Goal: Transaction & Acquisition: Purchase product/service

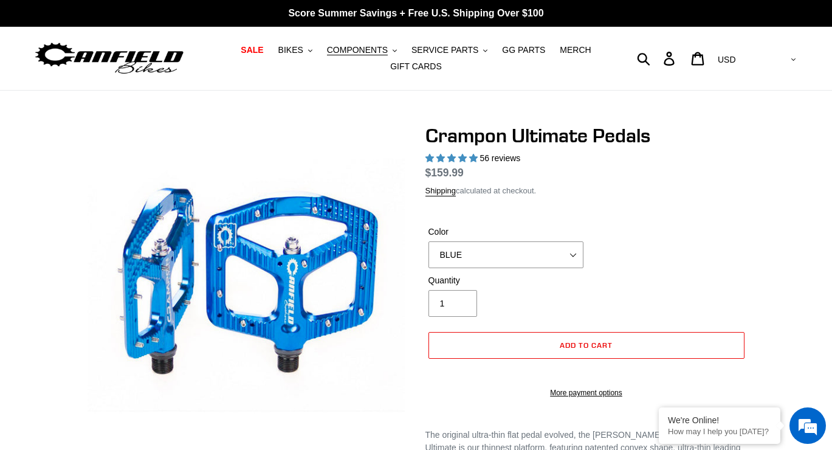
select select "highest-rating"
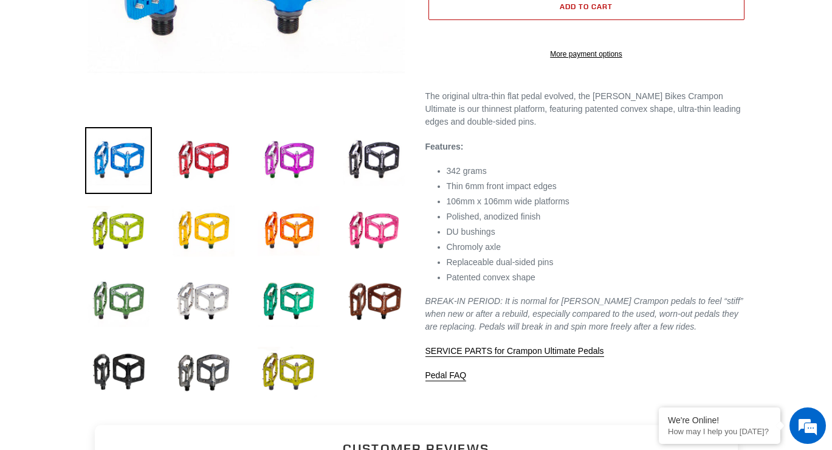
scroll to position [373, 0]
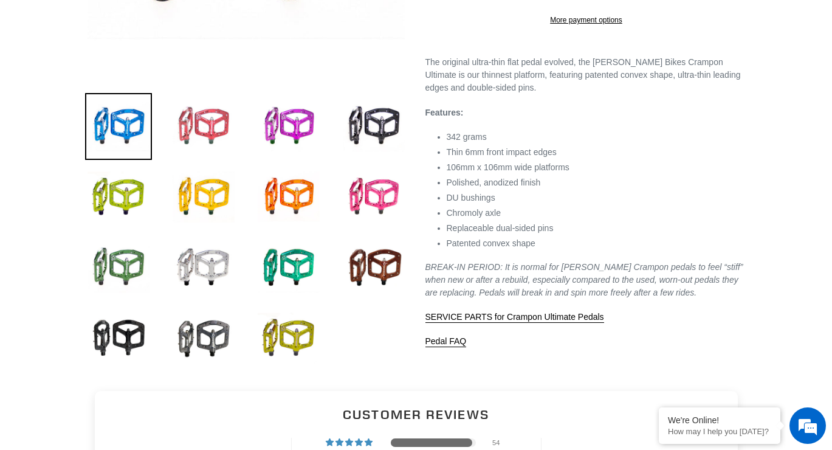
click at [231, 141] on img at bounding box center [203, 126] width 67 height 67
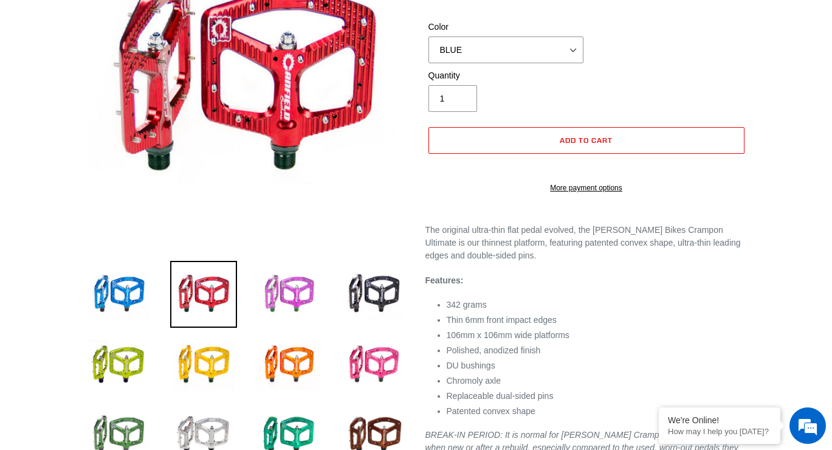
scroll to position [175, 0]
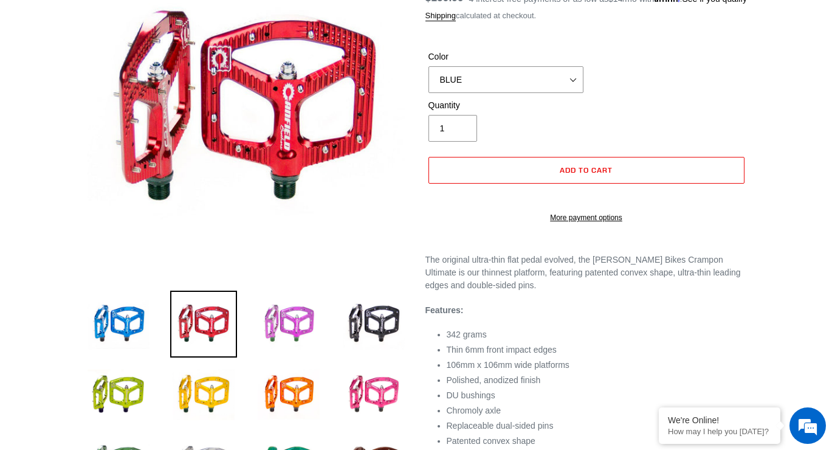
click at [291, 336] on img at bounding box center [288, 324] width 67 height 67
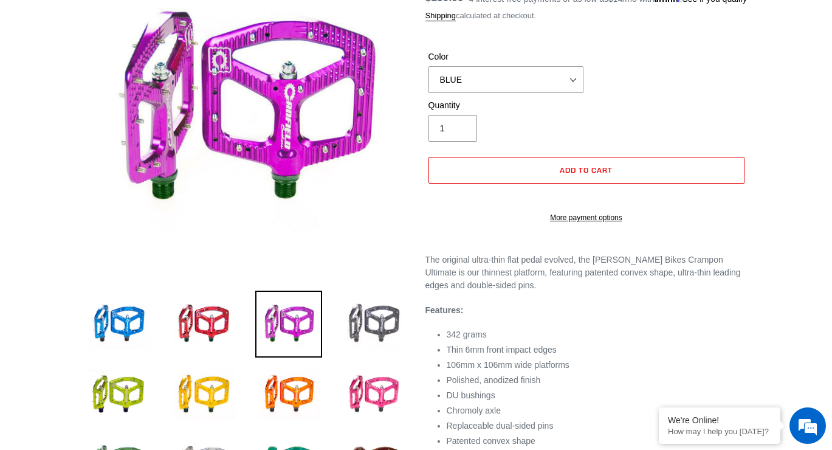
click at [398, 330] on img at bounding box center [373, 324] width 67 height 67
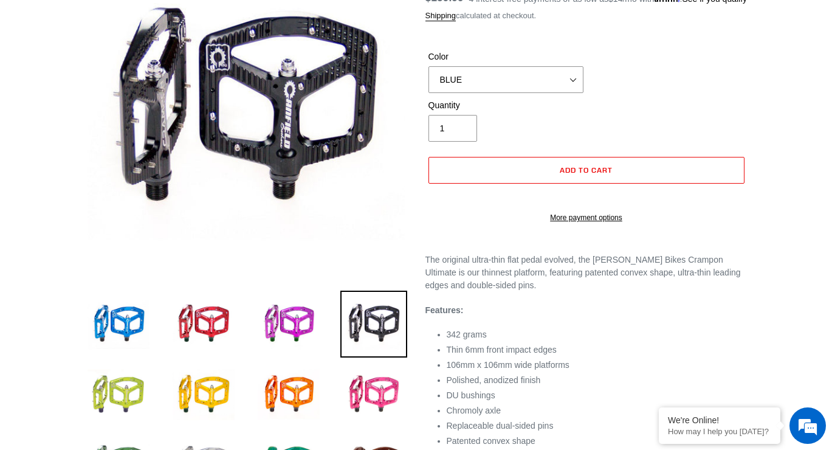
click at [127, 388] on img at bounding box center [118, 394] width 67 height 67
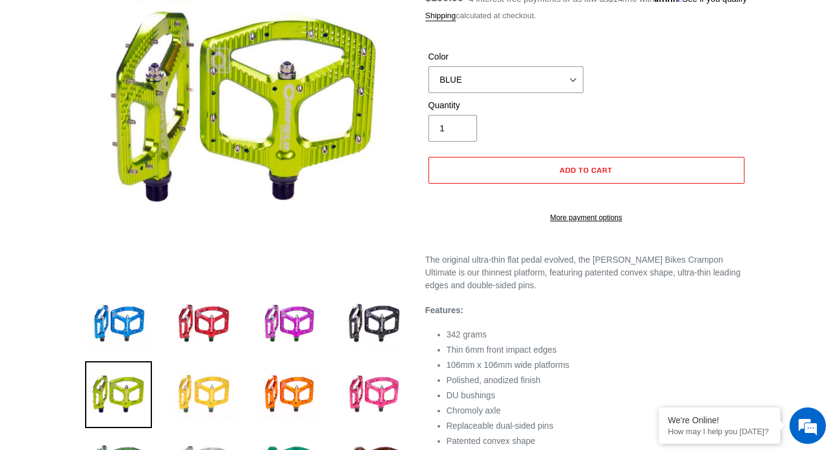
click at [187, 400] on img at bounding box center [203, 394] width 67 height 67
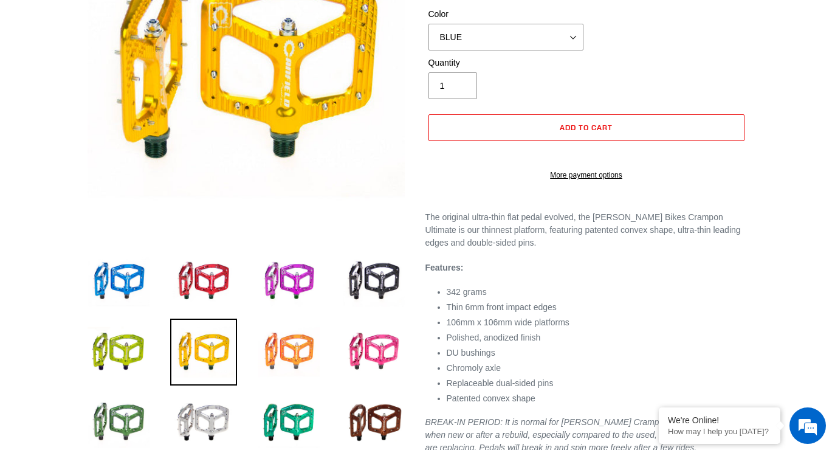
scroll to position [246, 0]
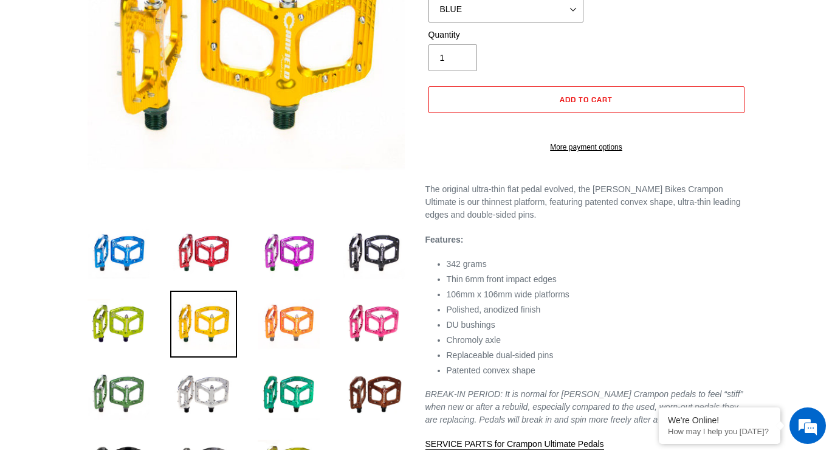
click at [309, 314] on img at bounding box center [288, 324] width 67 height 67
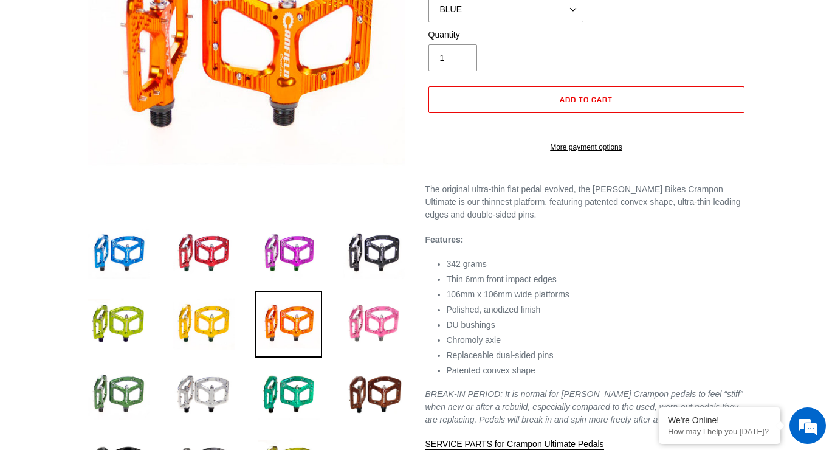
click at [372, 319] on img at bounding box center [373, 324] width 67 height 67
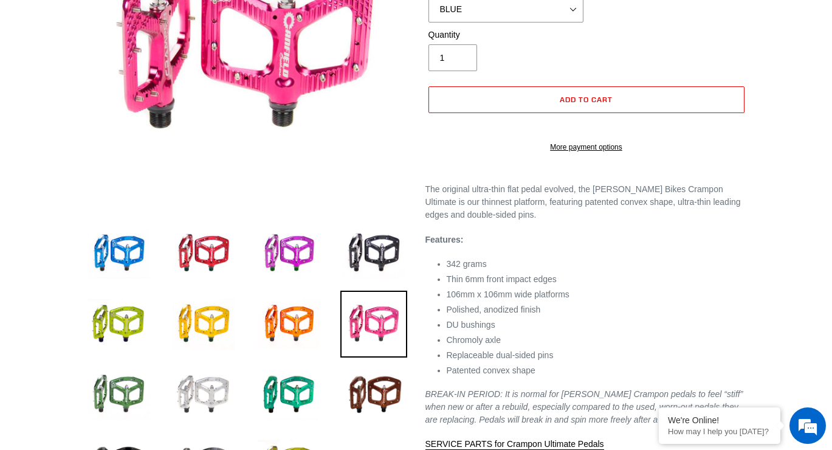
click at [225, 396] on img at bounding box center [203, 394] width 67 height 67
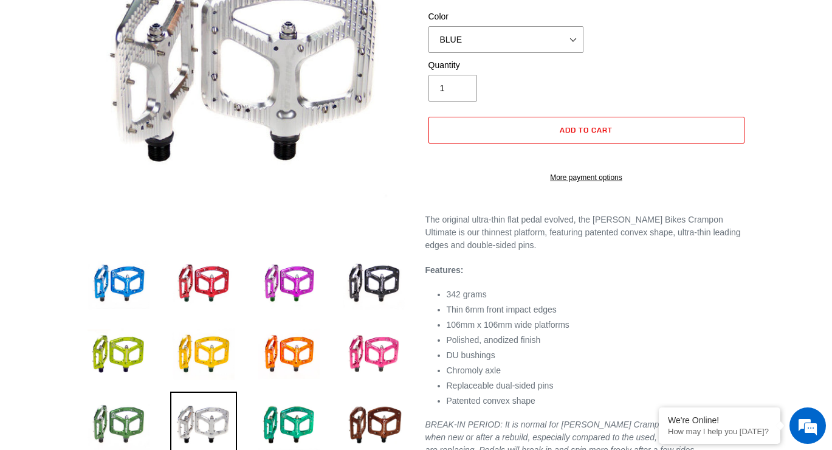
scroll to position [211, 0]
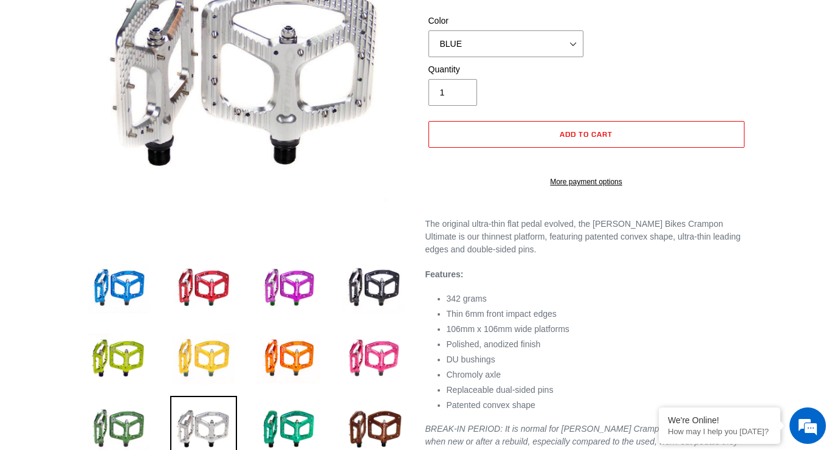
click at [213, 344] on img at bounding box center [203, 358] width 67 height 67
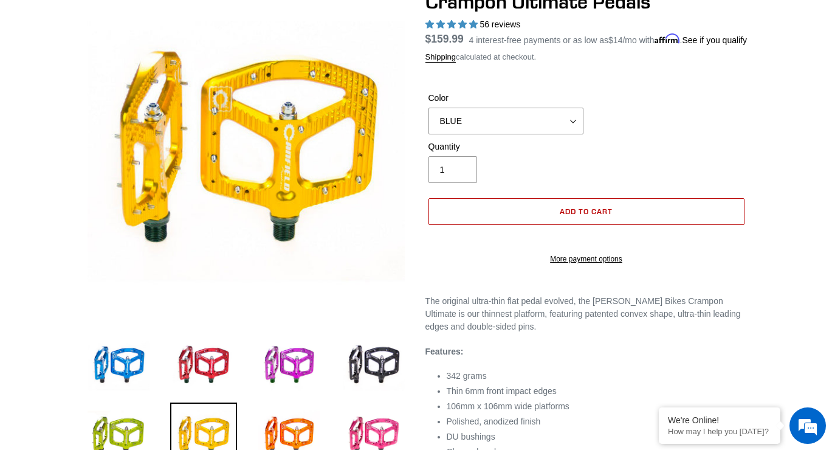
scroll to position [102, 0]
